Goal: Check status: Check status

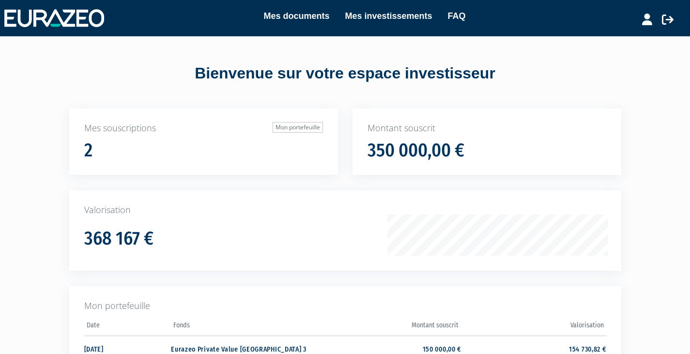
scroll to position [102, 0]
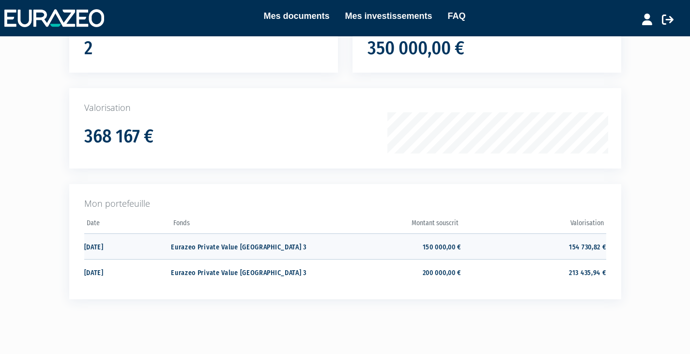
click at [445, 248] on td "150 000,00 €" at bounding box center [388, 246] width 145 height 26
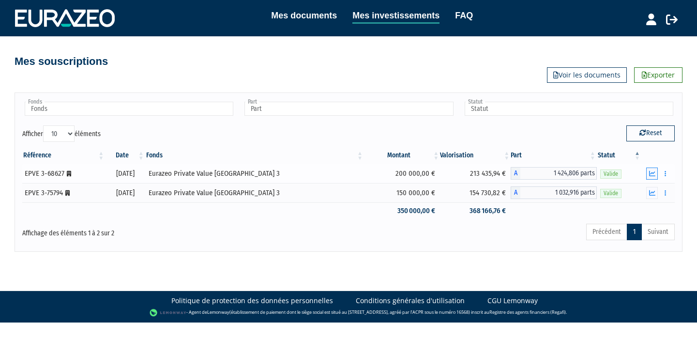
click at [652, 168] on button "button" at bounding box center [652, 174] width 12 height 12
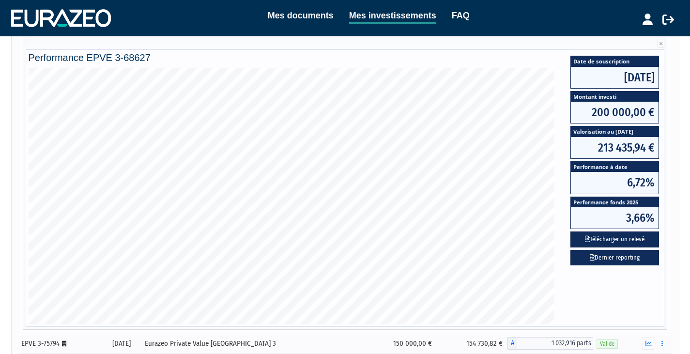
scroll to position [69, 0]
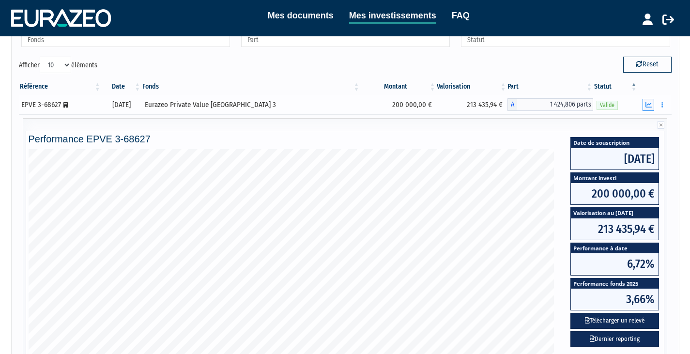
click at [646, 107] on icon "button" at bounding box center [648, 105] width 6 height 6
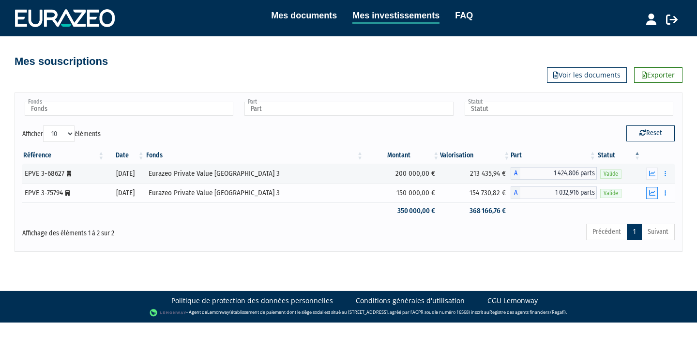
click at [653, 196] on icon "button" at bounding box center [652, 193] width 6 height 6
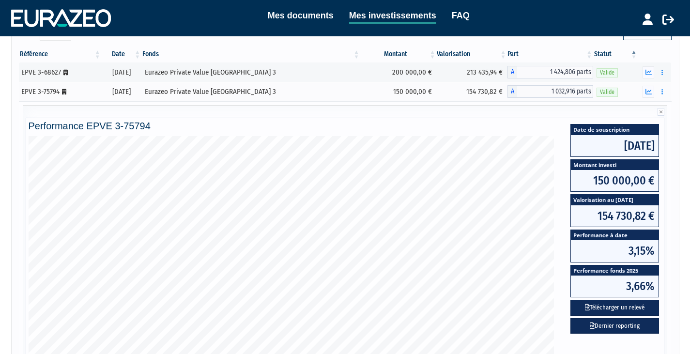
scroll to position [102, 0]
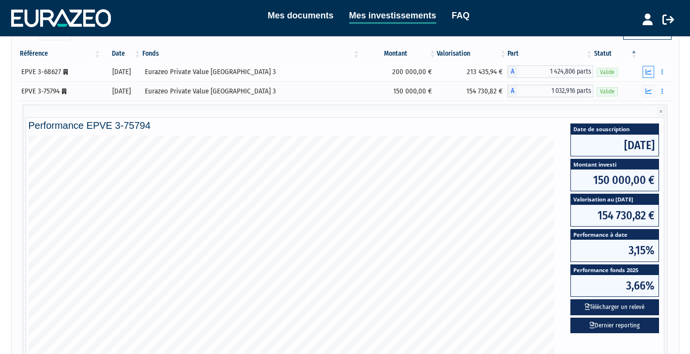
click at [648, 71] on icon "button" at bounding box center [648, 72] width 6 height 6
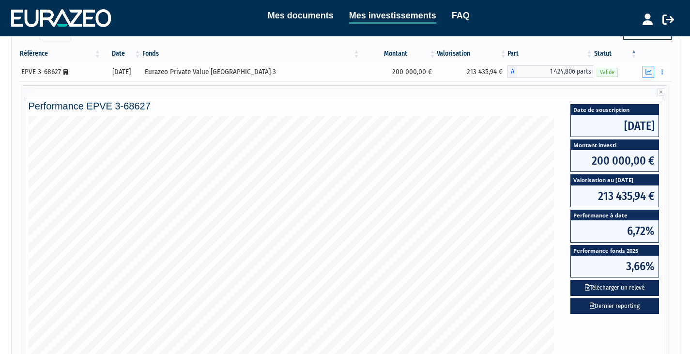
click at [648, 72] on icon "button" at bounding box center [648, 72] width 6 height 6
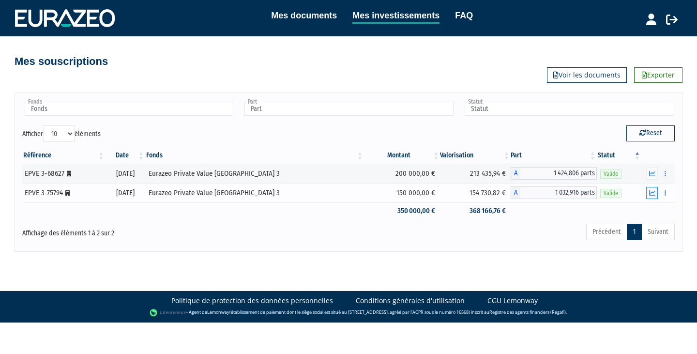
click at [653, 197] on button "button" at bounding box center [652, 193] width 12 height 12
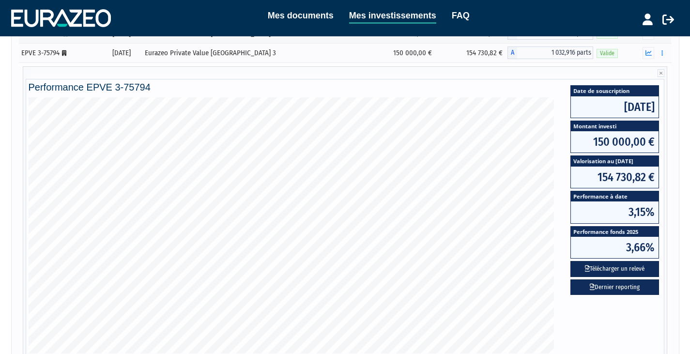
scroll to position [143, 0]
